Goal: Navigation & Orientation: Find specific page/section

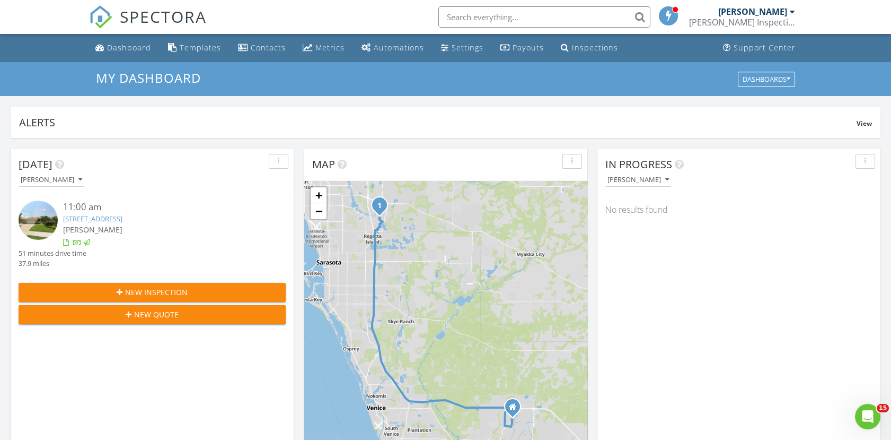
scroll to position [983, 910]
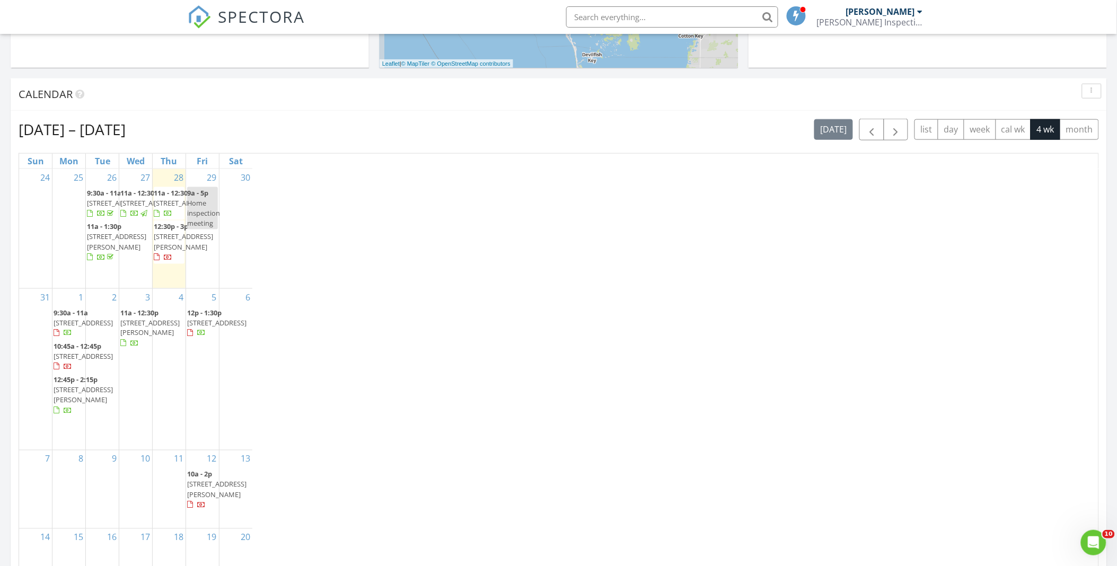
scroll to position [6, 6]
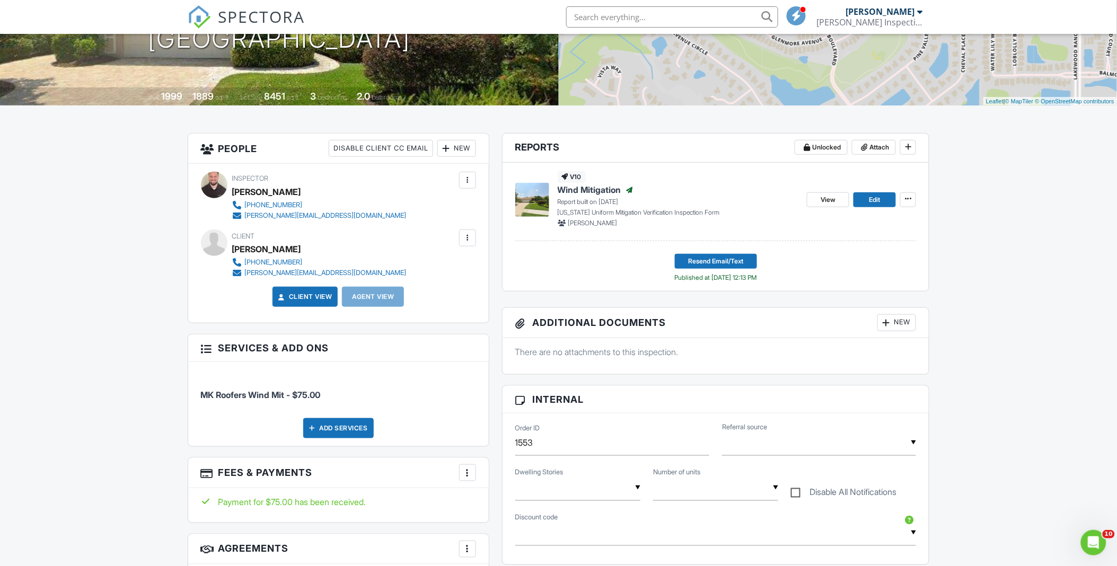
scroll to position [353, 0]
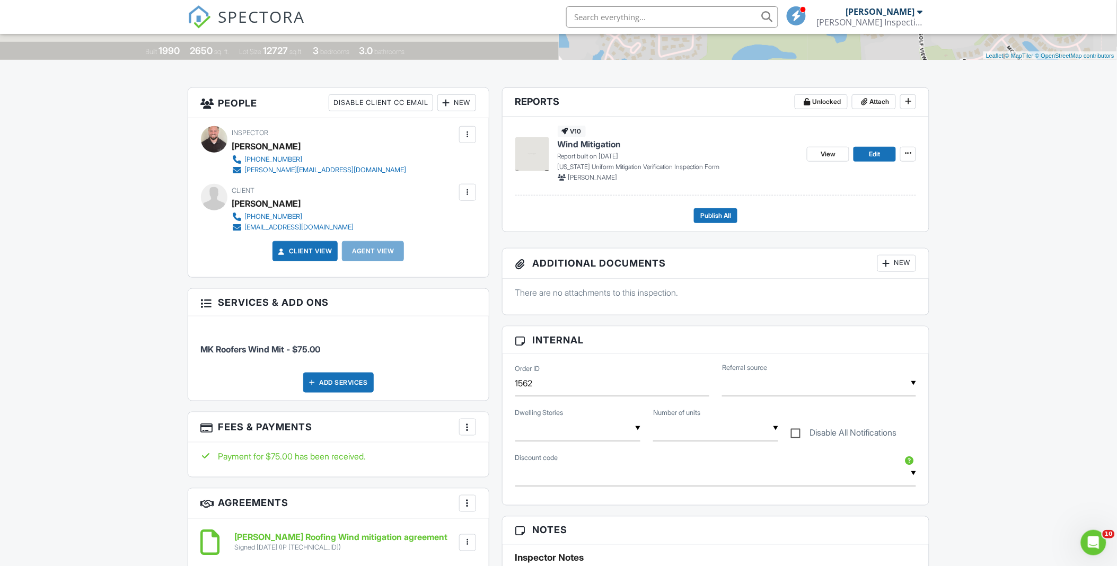
scroll to position [353, 0]
